Goal: Find specific page/section: Find specific page/section

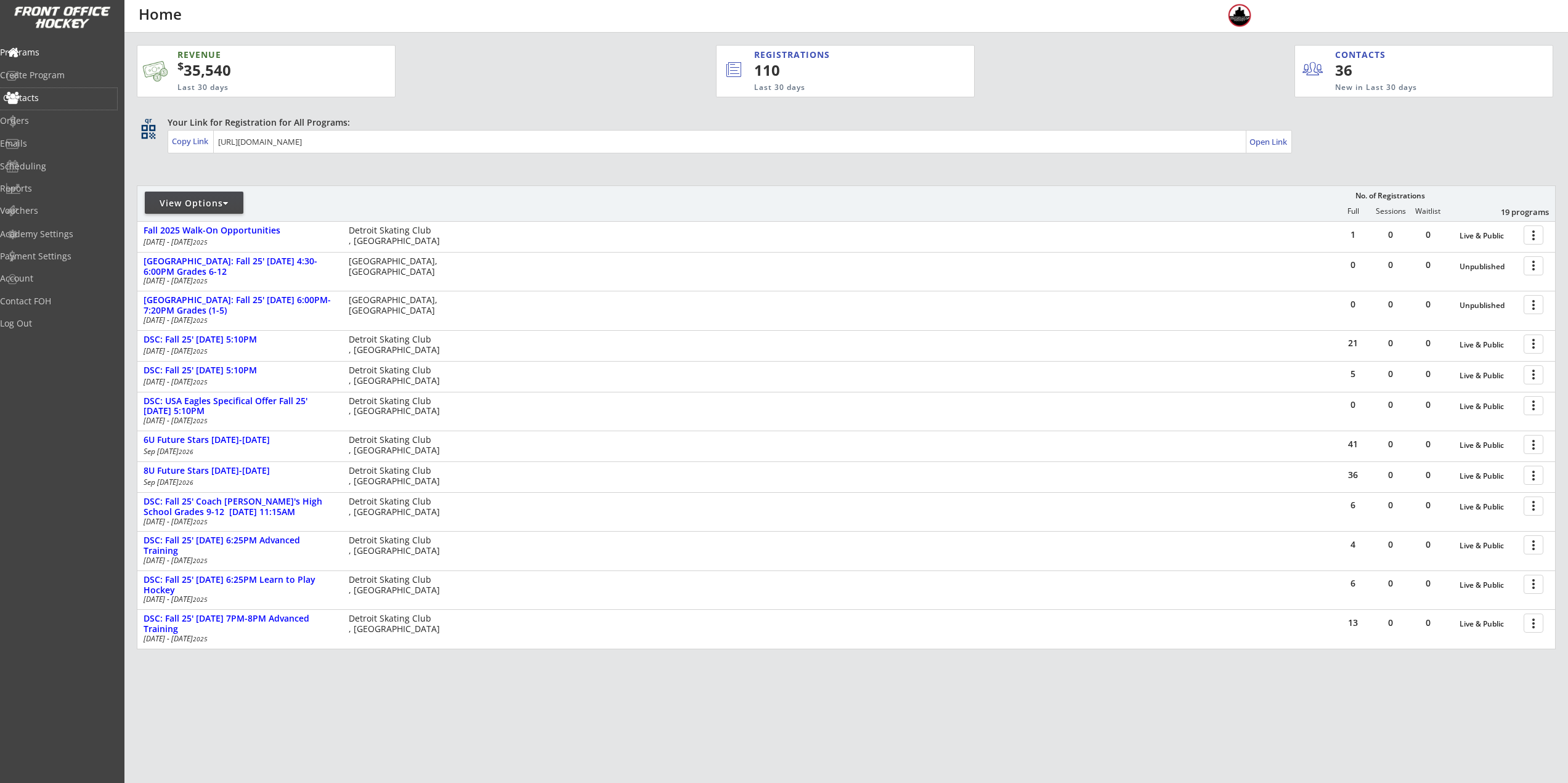
click at [67, 98] on div "Contacts" at bounding box center [58, 97] width 111 height 8
select select ""Players""
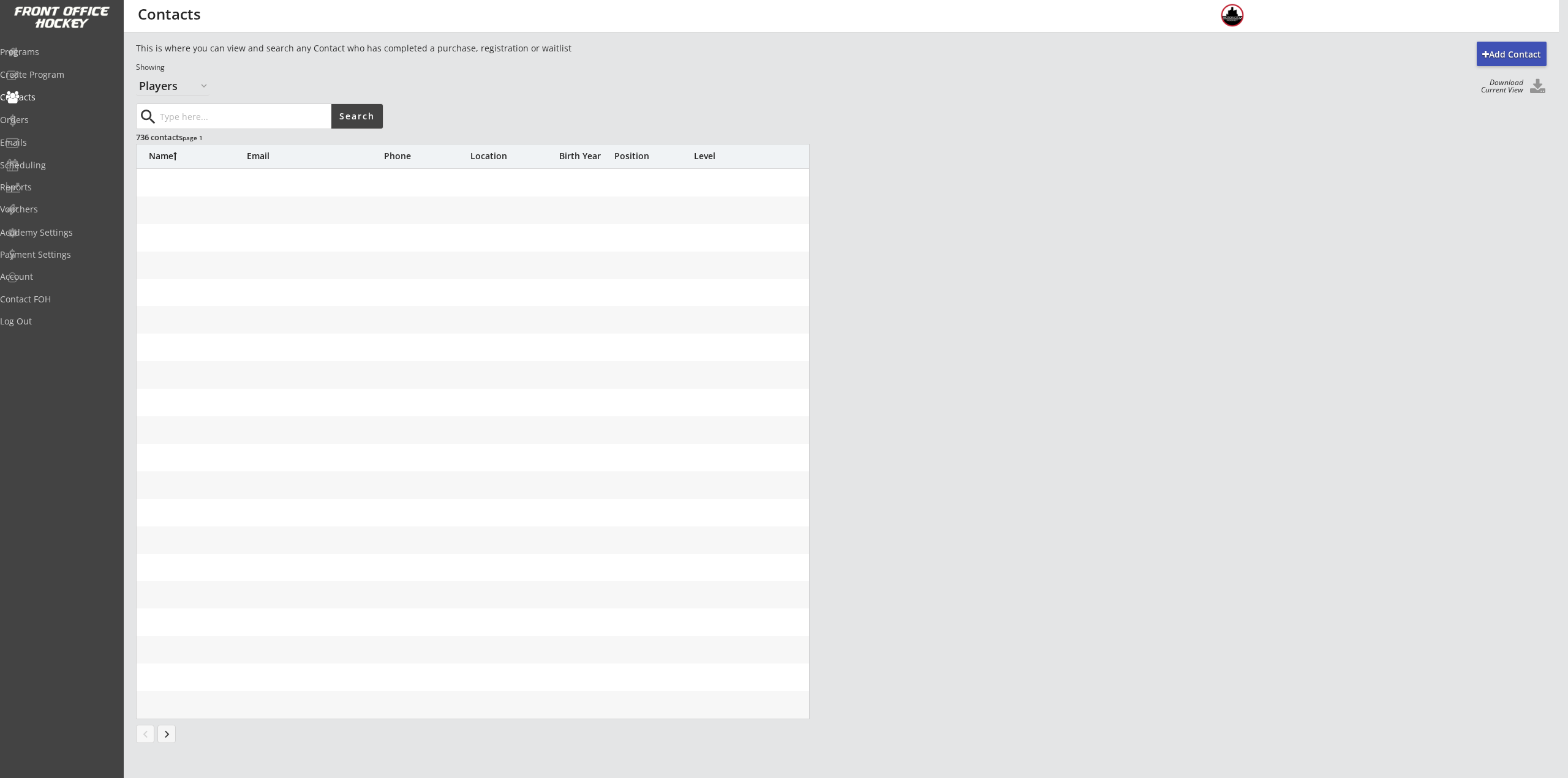
click at [193, 119] on input "input" at bounding box center [244, 116] width 174 height 25
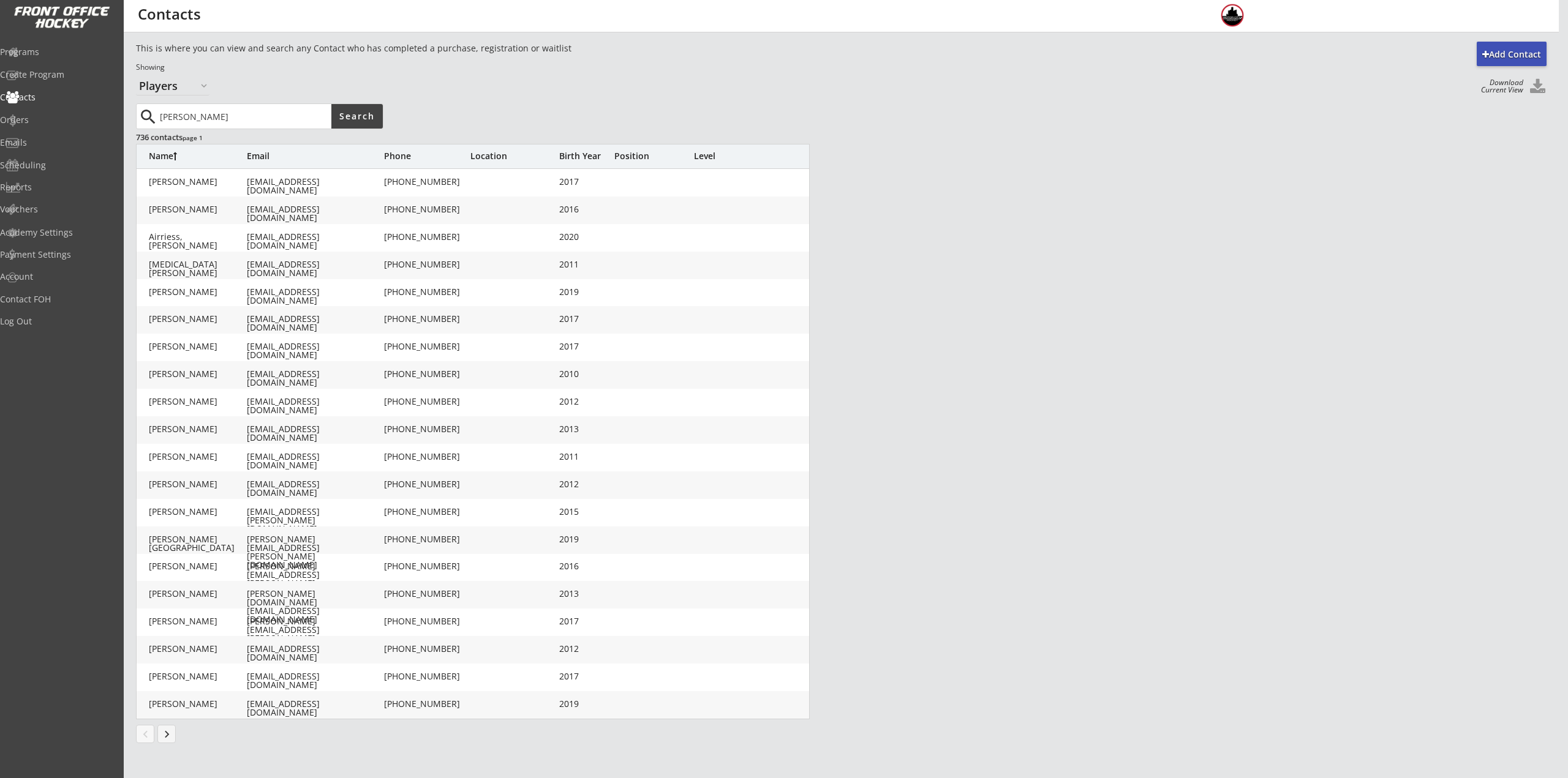
type input "[PERSON_NAME]"
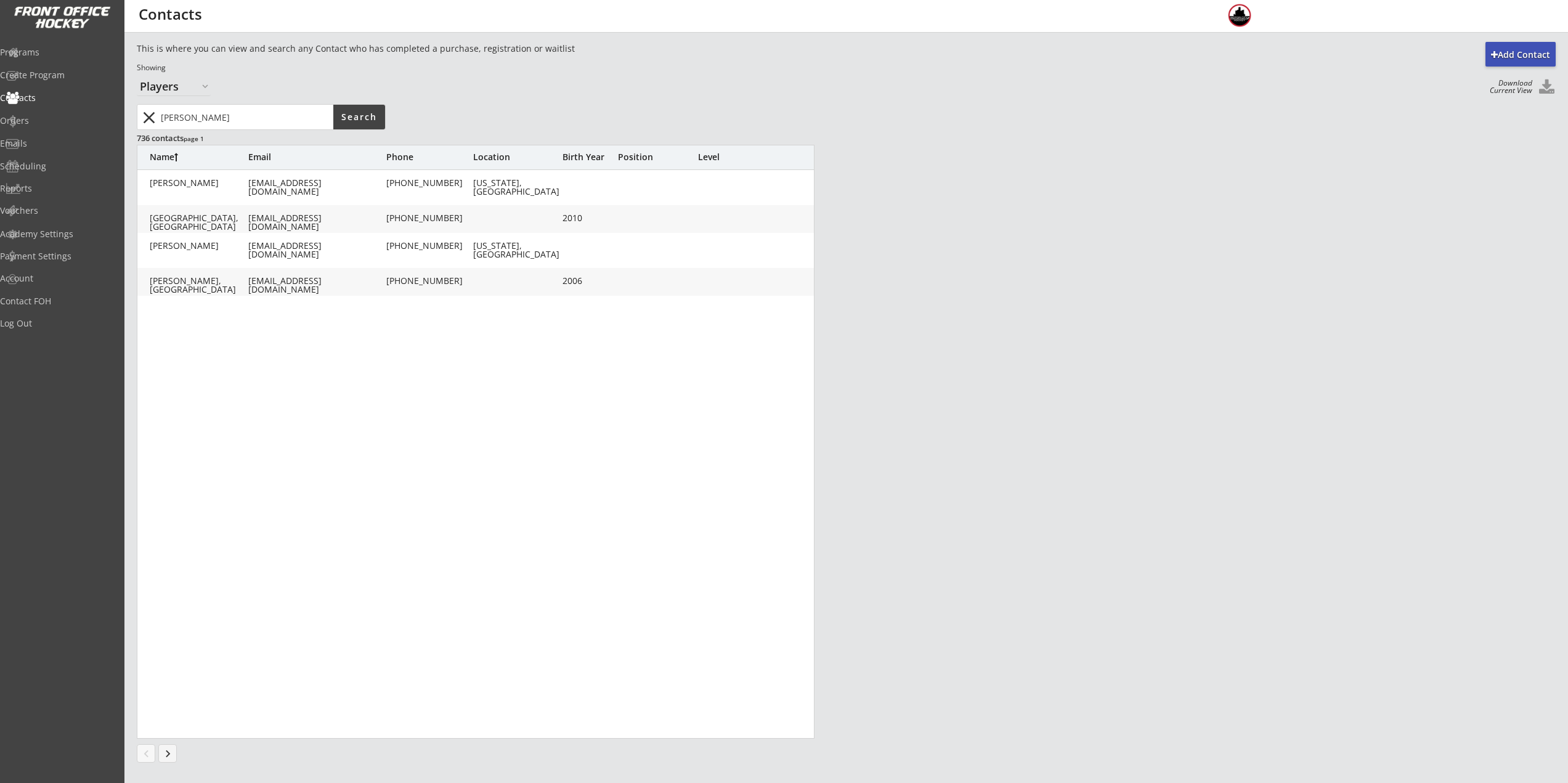
drag, startPoint x: 206, startPoint y: 124, endPoint x: 235, endPoint y: 82, distance: 51.0
click at [118, 113] on body "REVENUE $ 35,540 Last 30 days REGISTRATIONS 110 Last 30 days CONTACTS 36 New in…" at bounding box center [784, 391] width 1568 height 783
click at [54, 117] on div "Orders" at bounding box center [58, 120] width 111 height 8
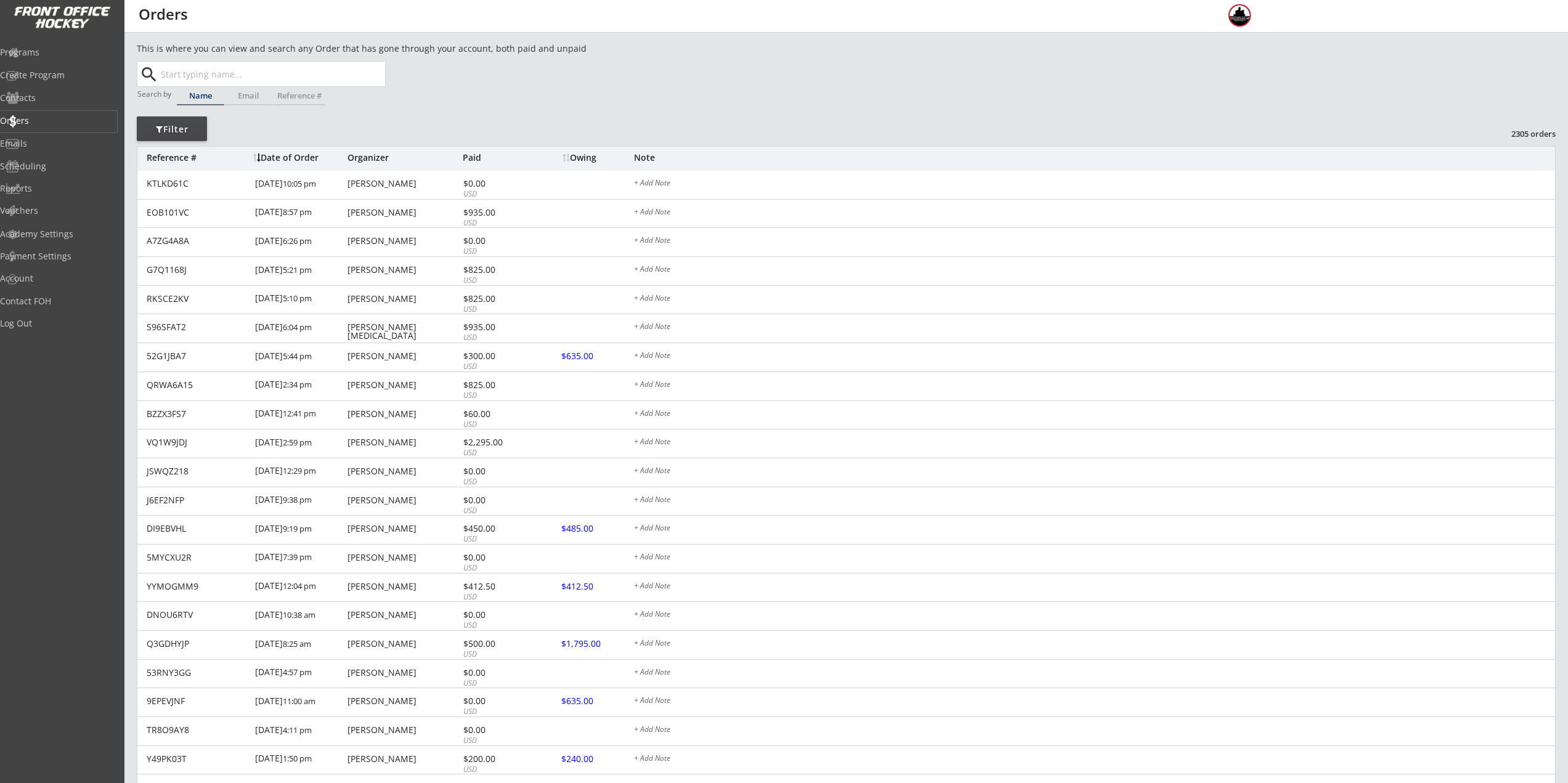
click at [233, 125] on div "This is where you can view and search any Order that has gone through your acco…" at bounding box center [846, 599] width 1419 height 1114
click at [49, 55] on div "Programs" at bounding box center [58, 52] width 111 height 8
